Goal: Information Seeking & Learning: Learn about a topic

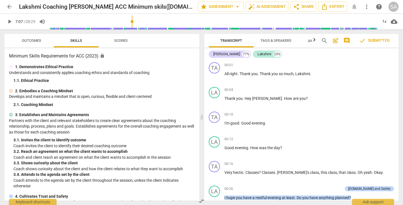
scroll to position [876, 0]
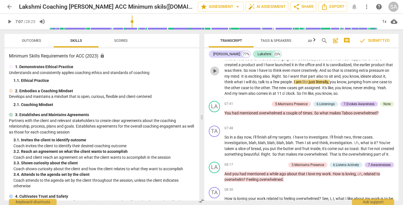
click at [217, 74] on span "play_arrow" at bounding box center [214, 71] width 7 height 7
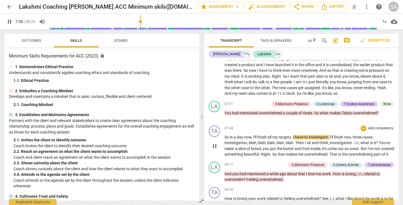
click at [217, 149] on span "pause" at bounding box center [214, 146] width 7 height 7
click at [215, 149] on span "play_arrow" at bounding box center [214, 146] width 7 height 7
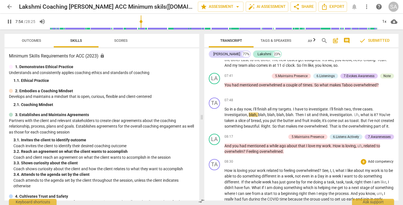
scroll to position [960, 0]
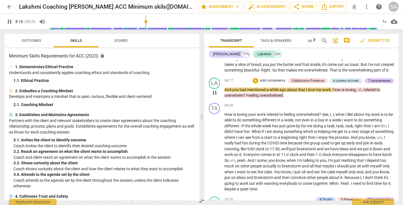
click at [215, 96] on span "pause" at bounding box center [214, 92] width 7 height 7
click at [214, 96] on span "play_arrow" at bounding box center [214, 92] width 7 height 7
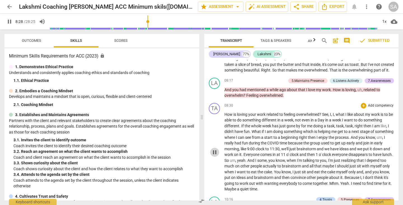
click at [214, 155] on span "pause" at bounding box center [214, 152] width 7 height 7
click at [214, 155] on span "play_arrow" at bounding box center [214, 152] width 7 height 7
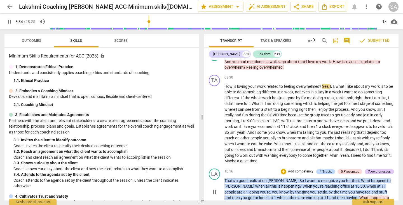
scroll to position [1016, 0]
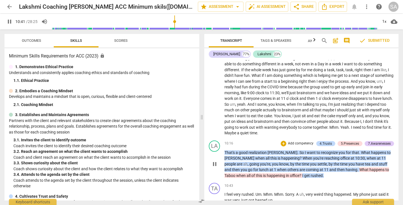
click at [215, 167] on span "pause" at bounding box center [214, 164] width 7 height 7
click at [215, 99] on span "play_arrow" at bounding box center [214, 96] width 7 height 7
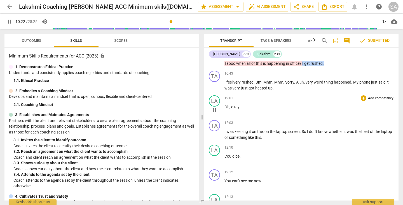
scroll to position [1100, 0]
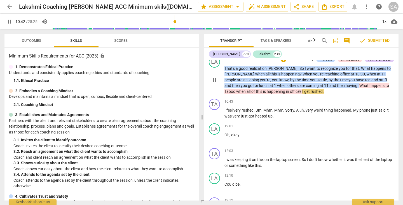
click at [217, 83] on span "pause" at bounding box center [214, 79] width 7 height 7
click at [217, 83] on span "play_arrow" at bounding box center [214, 79] width 7 height 7
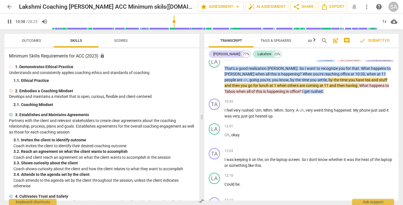
click at [175, 23] on input "range" at bounding box center [215, 22] width 326 height 18
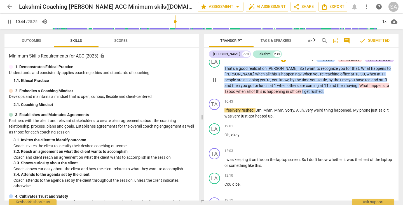
click at [213, 83] on span "pause" at bounding box center [214, 79] width 7 height 7
click at [215, 117] on span "play_arrow" at bounding box center [214, 113] width 7 height 7
click at [189, 21] on input "range" at bounding box center [215, 22] width 326 height 18
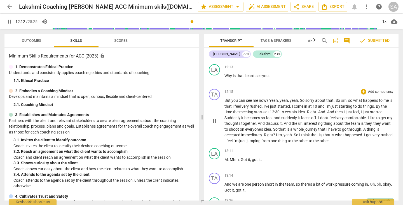
drag, startPoint x: 397, startPoint y: 117, endPoint x: 396, endPoint y: 124, distance: 7.0
click at [396, 124] on div "TA play_arrow pause 00:01 + Add competency keyboard_arrow_right All right . Tha…" at bounding box center [301, 130] width 194 height 140
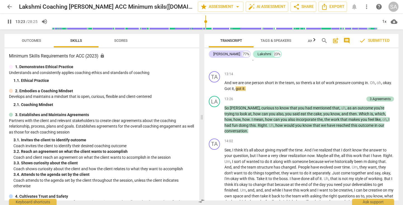
scroll to position [1359, 0]
click at [213, 89] on span "pause" at bounding box center [214, 85] width 7 height 7
click at [216, 123] on span "play_arrow" at bounding box center [214, 119] width 7 height 7
click at [215, 123] on span "pause" at bounding box center [214, 119] width 7 height 7
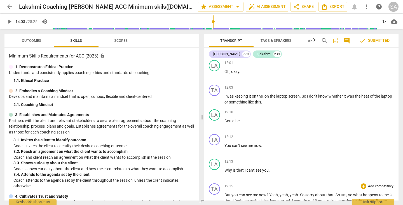
scroll to position [1135, 0]
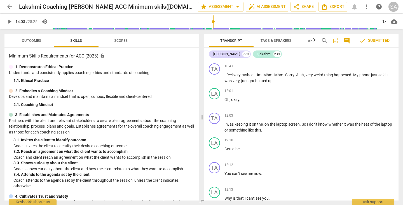
click at [176, 23] on input "range" at bounding box center [215, 22] width 326 height 18
click at [207, 22] on input "range" at bounding box center [215, 22] width 326 height 18
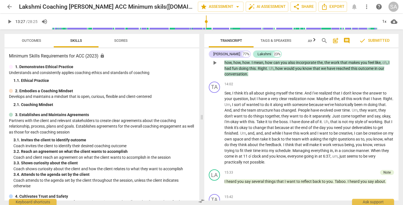
click at [214, 66] on span "play_arrow" at bounding box center [214, 62] width 7 height 7
click at [216, 66] on span "pause" at bounding box center [214, 62] width 7 height 7
click at [215, 131] on span "play_arrow" at bounding box center [214, 127] width 7 height 7
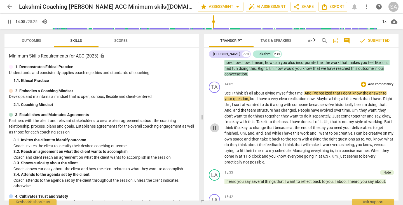
click at [217, 131] on span "pause" at bounding box center [214, 127] width 7 height 7
drag, startPoint x: 233, startPoint y: 69, endPoint x: 223, endPoint y: 64, distance: 11.4
click at [223, 64] on div "play_arrow pause" at bounding box center [217, 62] width 14 height 25
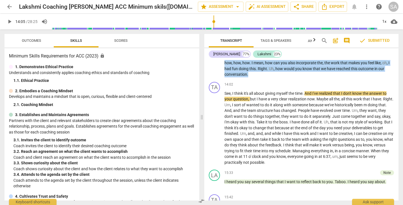
drag, startPoint x: 224, startPoint y: 60, endPoint x: 395, endPoint y: 83, distance: 172.2
click at [395, 83] on div "[PERSON_NAME] 77% Lakshmi 23% TA play_arrow pause 00:01 + Add competency keyboa…" at bounding box center [301, 124] width 194 height 152
copy p "So [PERSON_NAME] , curious to know that you had mentioned that , uh , as an out…"
click at [321, 87] on div "14:02 + Add competency keyboard_arrow_right" at bounding box center [310, 85] width 170 height 6
click at [213, 66] on span "play_arrow" at bounding box center [214, 63] width 7 height 7
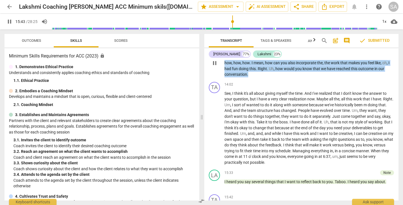
scroll to position [1590, 0]
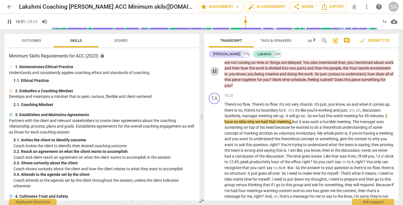
click at [215, 75] on span "pause" at bounding box center [214, 71] width 7 height 7
drag, startPoint x: 226, startPoint y: 62, endPoint x: 310, endPoint y: 78, distance: 85.4
click at [314, 68] on p "You know , I heard you say about rushed . You know , you feel rushed . Um , you…" at bounding box center [310, 71] width 170 height 34
click at [328, 97] on div "TA play_arrow pause 16:25 + Add competency keyboard_arrow_right There's no flow…" at bounding box center [301, 155] width 194 height 128
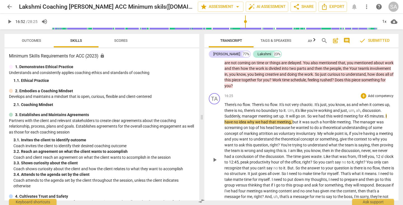
click at [215, 163] on span "play_arrow" at bounding box center [214, 159] width 7 height 7
click at [212, 173] on div "play_arrow pause" at bounding box center [217, 159] width 14 height 111
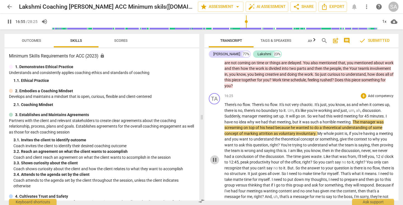
click at [217, 163] on span "pause" at bounding box center [214, 159] width 7 height 7
click at [214, 163] on span "play_arrow" at bounding box center [214, 159] width 7 height 7
click at [227, 107] on span "There's" at bounding box center [231, 104] width 13 height 4
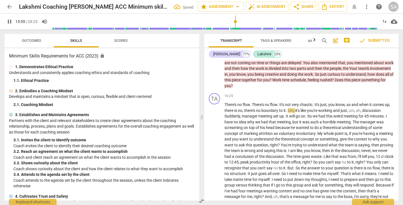
drag, startPoint x: 247, startPoint y: 23, endPoint x: 236, endPoint y: 25, distance: 11.4
click at [236, 25] on input "range" at bounding box center [215, 22] width 326 height 18
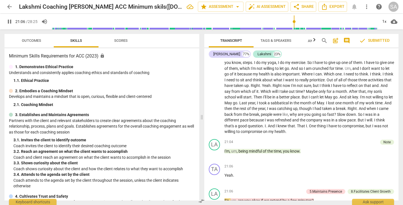
scroll to position [2023, 0]
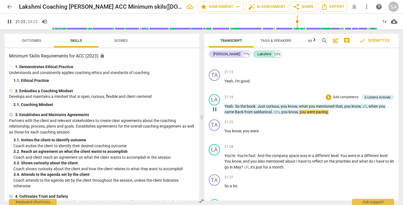
click at [217, 113] on span "pause" at bounding box center [214, 109] width 7 height 7
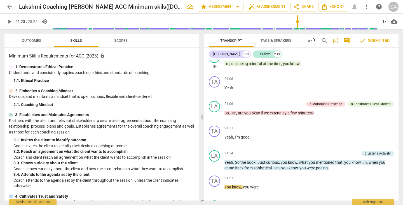
scroll to position [1939, 0]
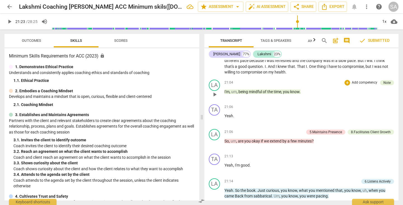
drag, startPoint x: 224, startPoint y: 97, endPoint x: 305, endPoint y: 92, distance: 81.4
click at [305, 92] on div "LA play_arrow pause 21:04 + Add competency Note keyboard_arrow_right I'm , um ,…" at bounding box center [301, 89] width 194 height 25
drag, startPoint x: 303, startPoint y: 96, endPoint x: 250, endPoint y: 96, distance: 52.9
click at [220, 98] on div "LA play_arrow pause 21:04 + Add competency Note keyboard_arrow_right I'm , um ,…" at bounding box center [301, 89] width 194 height 25
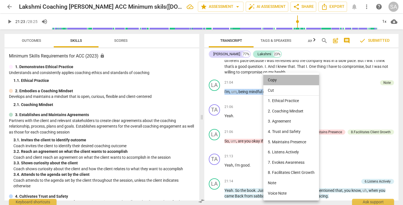
click at [277, 79] on li "Copy" at bounding box center [292, 80] width 56 height 10
copy p "I'm , um , being mindful of the time , you know ."
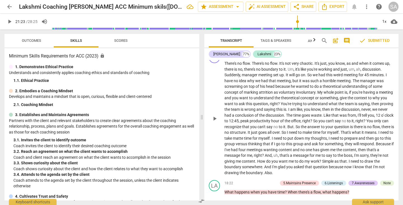
scroll to position [1659, 0]
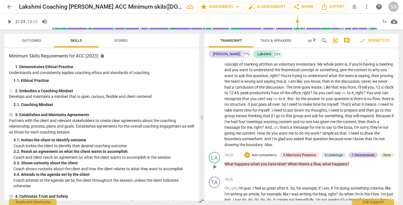
click at [214, 170] on span "play_arrow" at bounding box center [214, 166] width 7 height 7
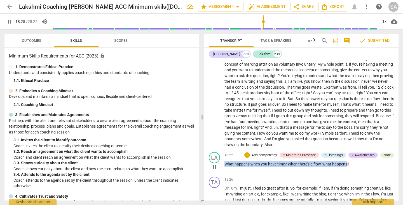
drag, startPoint x: 226, startPoint y: 169, endPoint x: 347, endPoint y: 170, distance: 121.3
click at [347, 167] on p "What happens when you have time ? When there's a flow , what happens ?" at bounding box center [310, 164] width 170 height 6
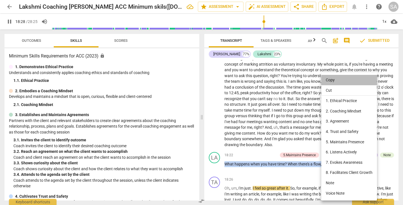
drag, startPoint x: 333, startPoint y: 81, endPoint x: 322, endPoint y: 100, distance: 22.2
click at [333, 81] on li "Copy" at bounding box center [350, 80] width 56 height 10
copy p "What happens when you have time ? When there's a flow , what happens"
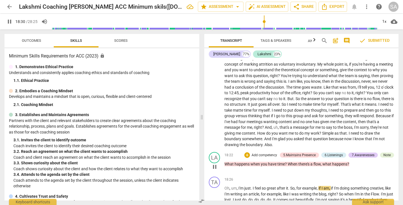
scroll to position [1715, 0]
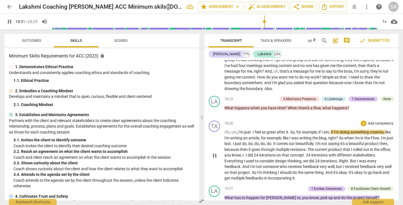
click at [218, 159] on span "pause" at bounding box center [214, 155] width 7 height 7
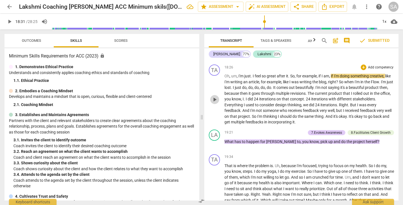
click at [216, 103] on span "play_arrow" at bounding box center [214, 99] width 7 height 7
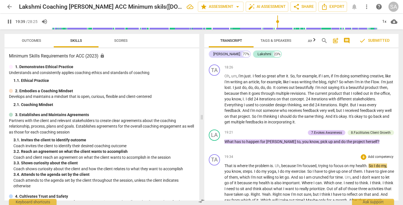
scroll to position [1827, 0]
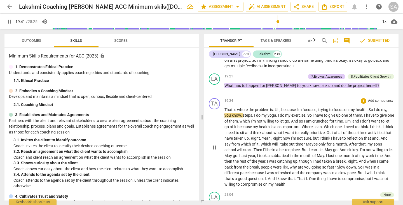
click at [214, 151] on span "pause" at bounding box center [214, 147] width 7 height 7
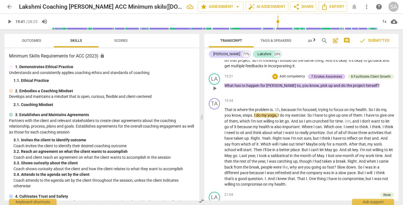
drag, startPoint x: 223, startPoint y: 89, endPoint x: 354, endPoint y: 92, distance: 131.7
click at [354, 92] on div "LA play_arrow pause 19:21 + Add competency 7.Evokes Awareness 8.Facilitates Cli…" at bounding box center [301, 83] width 194 height 25
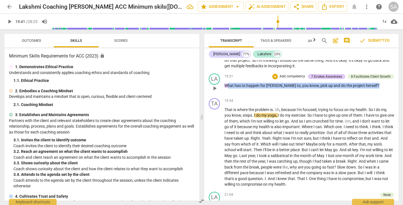
drag, startPoint x: 227, startPoint y: 90, endPoint x: 361, endPoint y: 92, distance: 134.2
click at [361, 89] on p "What has to happen for [PERSON_NAME] to , you know , pick up and do the project…" at bounding box center [310, 86] width 170 height 6
copy p "hat has to happen for [PERSON_NAME] to , you know , pick up and do the project …"
click at [217, 92] on span "play_arrow" at bounding box center [214, 88] width 7 height 7
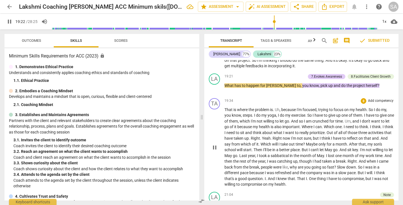
click at [258, 102] on div "TA play_arrow pause 19:34 + Add competency keyboard_arrow_right That is where t…" at bounding box center [301, 143] width 194 height 94
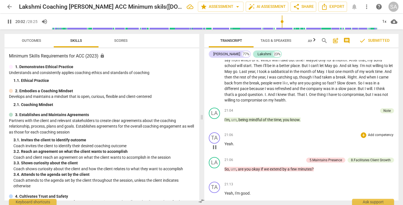
scroll to position [1855, 0]
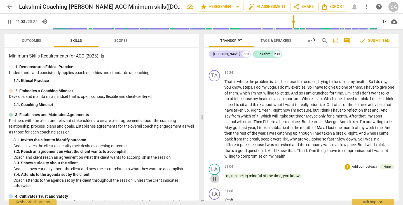
click at [215, 182] on span "pause" at bounding box center [214, 178] width 7 height 7
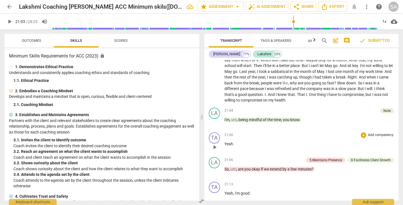
click at [301, 138] on div "21:06 + Add competency keyboard_arrow_right" at bounding box center [310, 135] width 170 height 6
click at [215, 150] on span "play_arrow" at bounding box center [214, 147] width 7 height 7
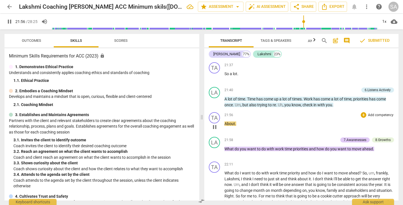
scroll to position [2163, 0]
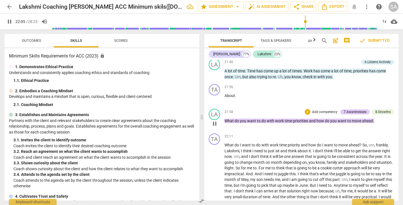
click at [217, 127] on span "pause" at bounding box center [214, 123] width 7 height 7
click at [215, 180] on span "play_arrow" at bounding box center [214, 177] width 7 height 7
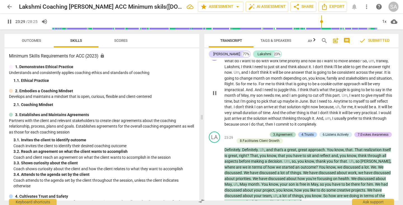
scroll to position [2331, 0]
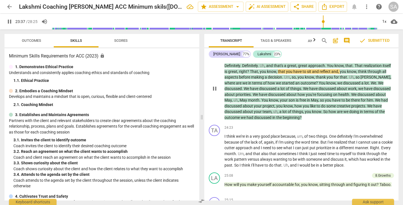
click at [216, 92] on span "pause" at bounding box center [214, 88] width 7 height 7
click at [215, 92] on span "play_arrow" at bounding box center [214, 88] width 7 height 7
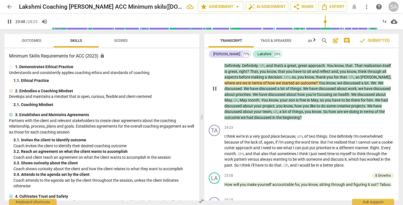
click at [215, 92] on span "pause" at bounding box center [214, 88] width 7 height 7
click at [215, 92] on span "play_arrow" at bounding box center [214, 88] width 7 height 7
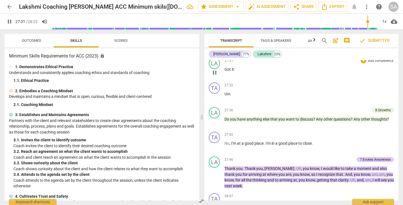
scroll to position [2756, 0]
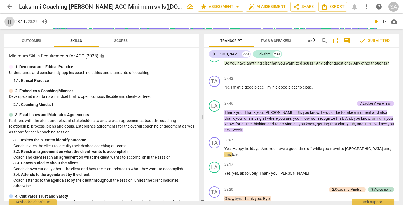
click at [11, 21] on span "pause" at bounding box center [9, 21] width 7 height 7
type input "1695"
